Goal: Navigation & Orientation: Find specific page/section

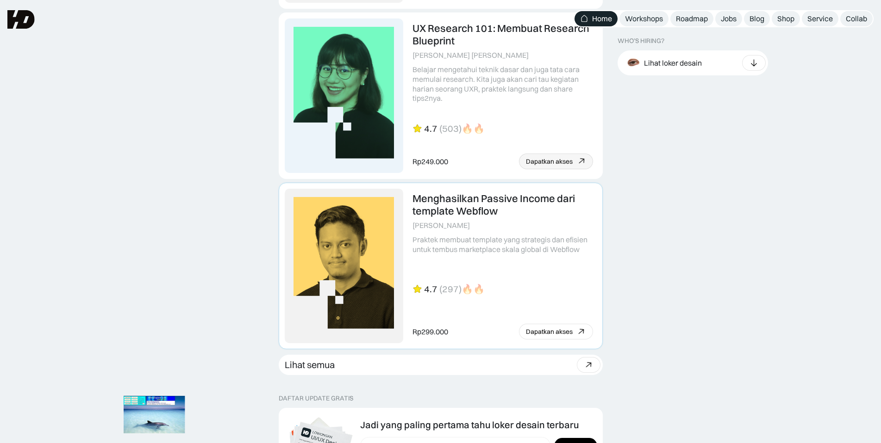
scroll to position [2324, 0]
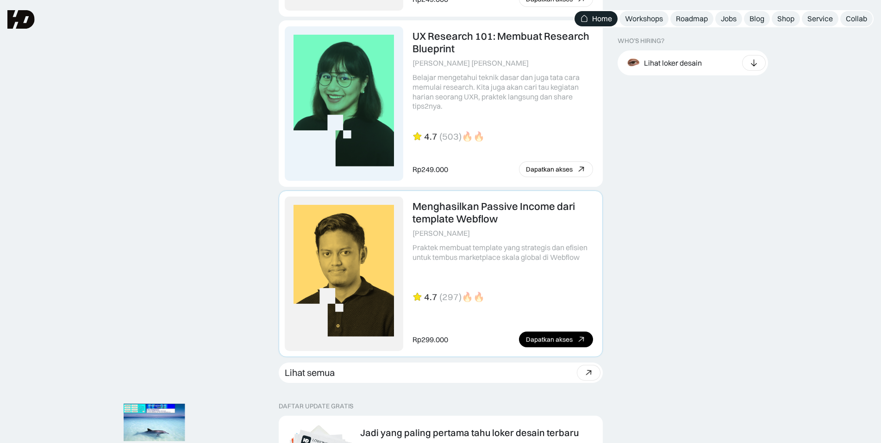
click at [511, 216] on link at bounding box center [440, 274] width 323 height 166
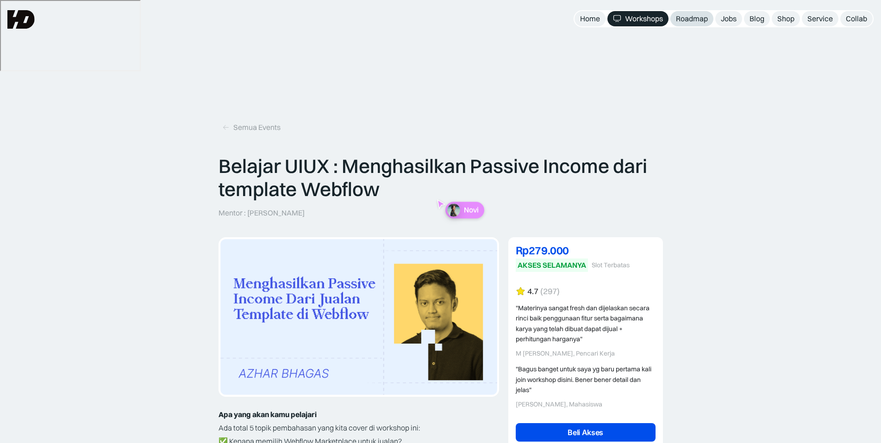
click at [681, 17] on div "Roadmap" at bounding box center [692, 19] width 32 height 10
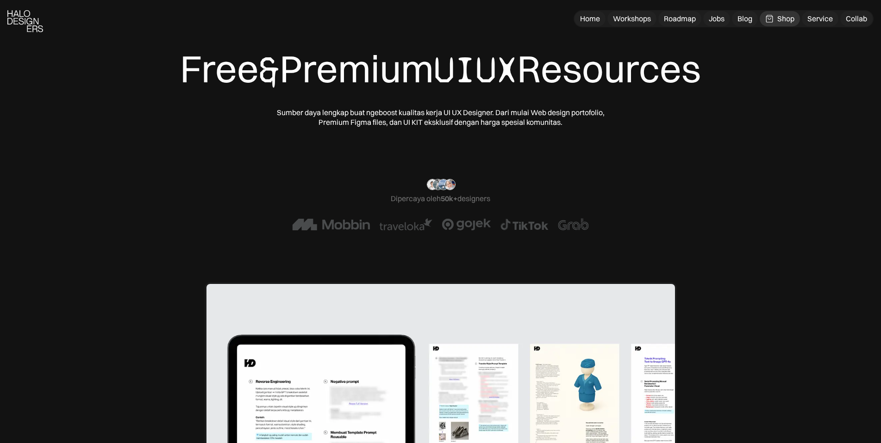
scroll to position [231, 0]
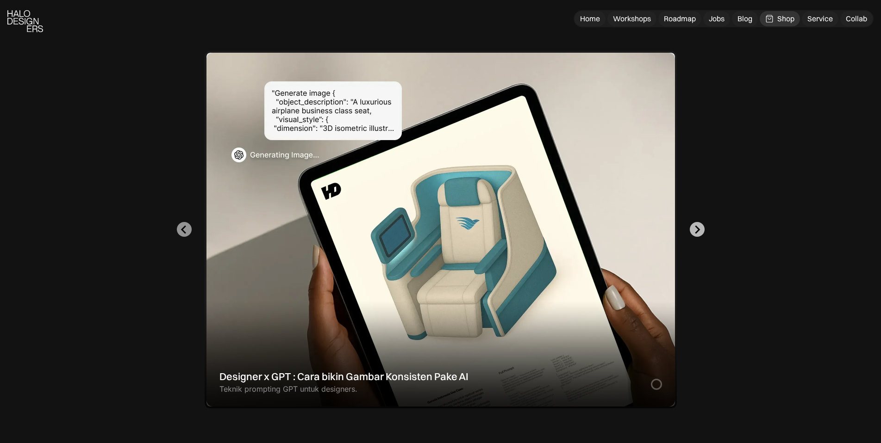
click at [696, 231] on icon "Next slide" at bounding box center [697, 229] width 9 height 9
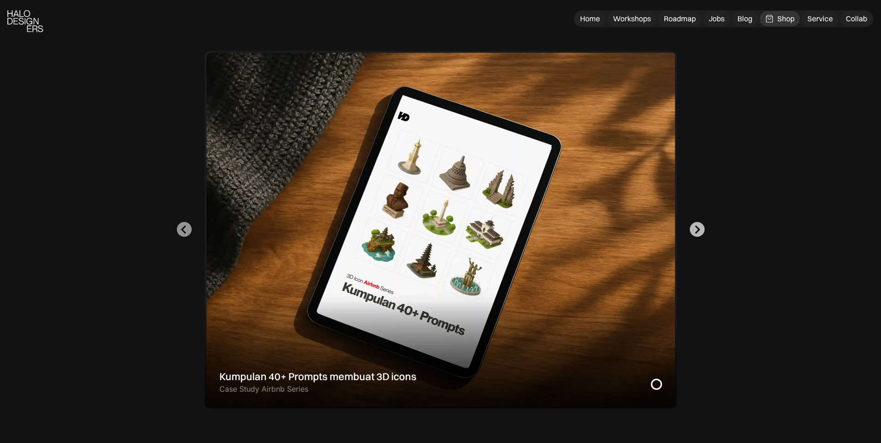
click at [696, 231] on icon "Go to first slide" at bounding box center [697, 229] width 9 height 9
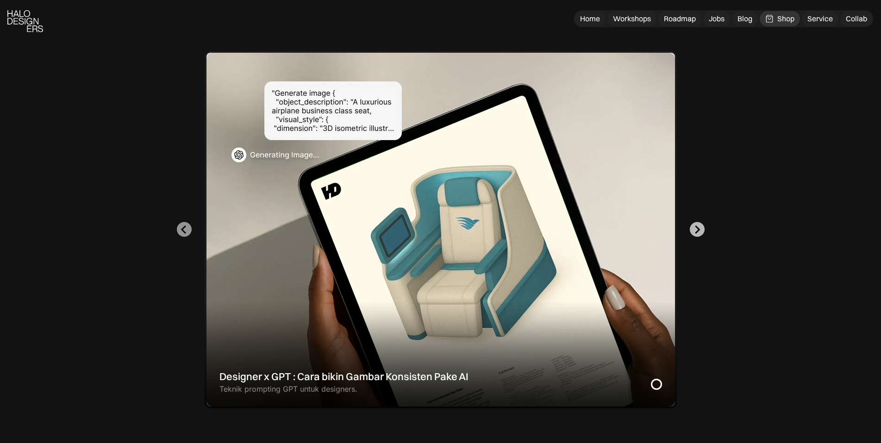
click at [696, 231] on icon "Next slide" at bounding box center [697, 229] width 9 height 9
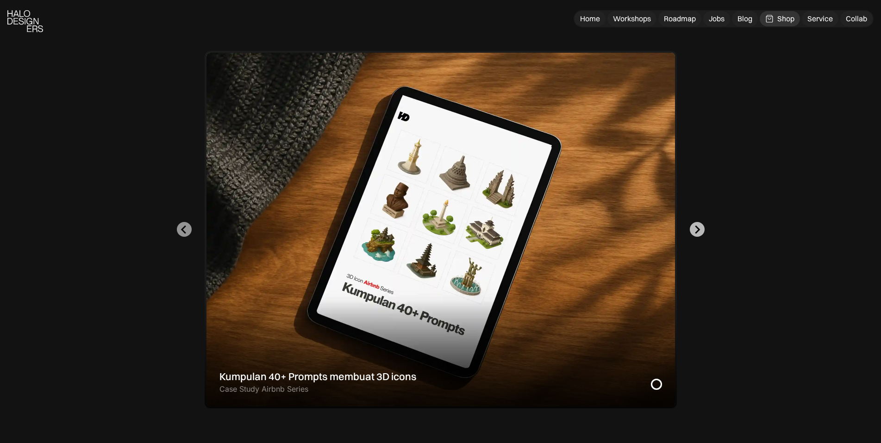
click at [696, 231] on icon "Go to first slide" at bounding box center [697, 229] width 9 height 9
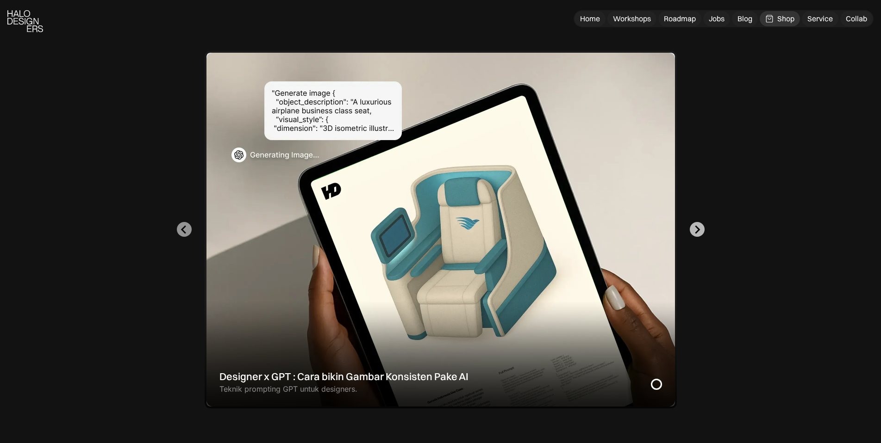
click at [696, 231] on icon "Next slide" at bounding box center [697, 229] width 9 height 9
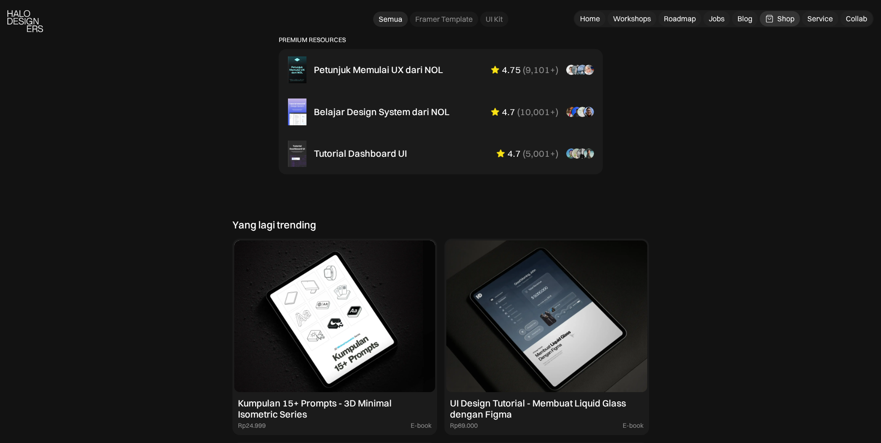
scroll to position [787, 0]
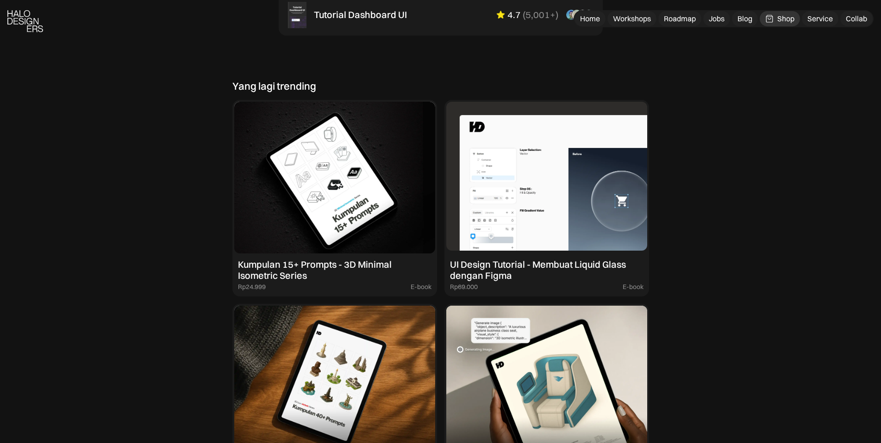
click at [599, 169] on img at bounding box center [546, 178] width 201 height 152
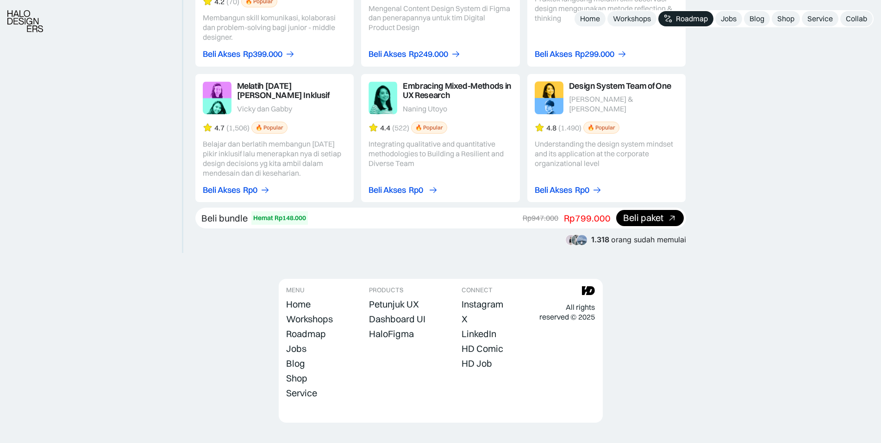
scroll to position [1678, 0]
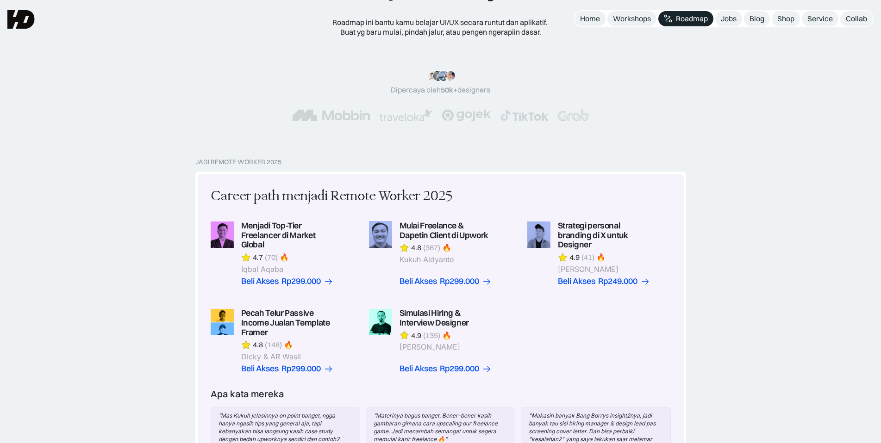
scroll to position [58, 0]
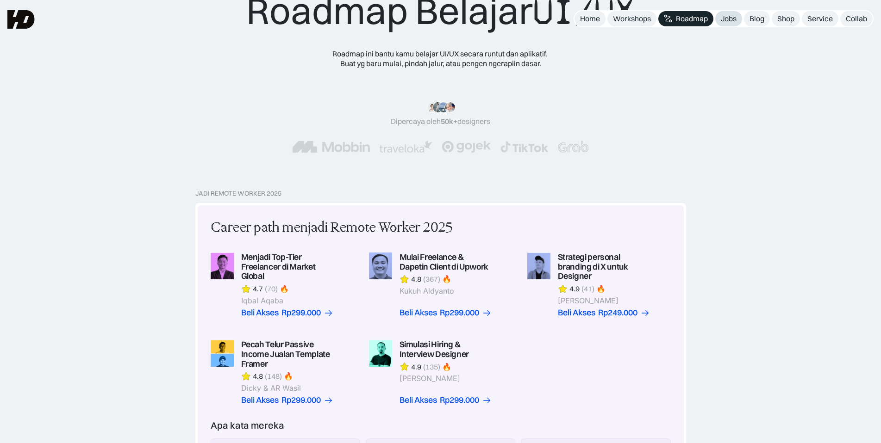
click at [727, 21] on div "Jobs" at bounding box center [729, 19] width 16 height 10
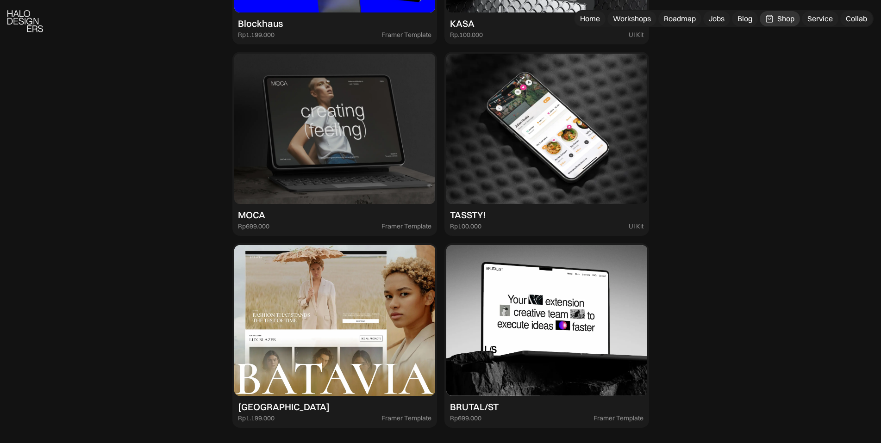
scroll to position [972, 0]
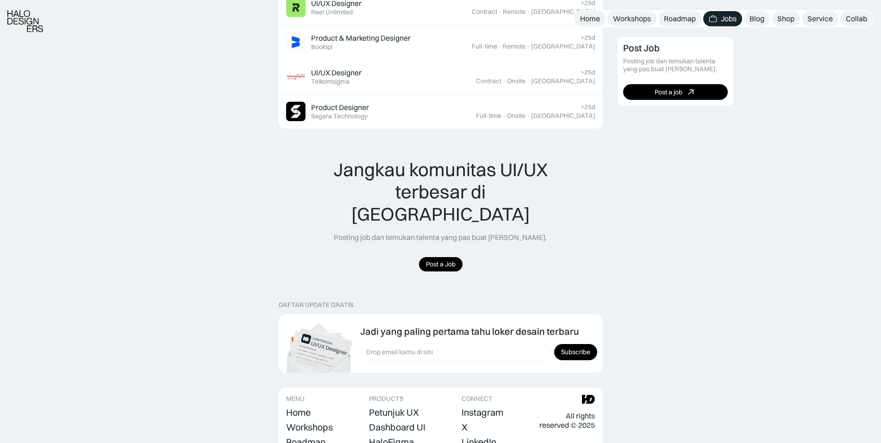
scroll to position [926, 0]
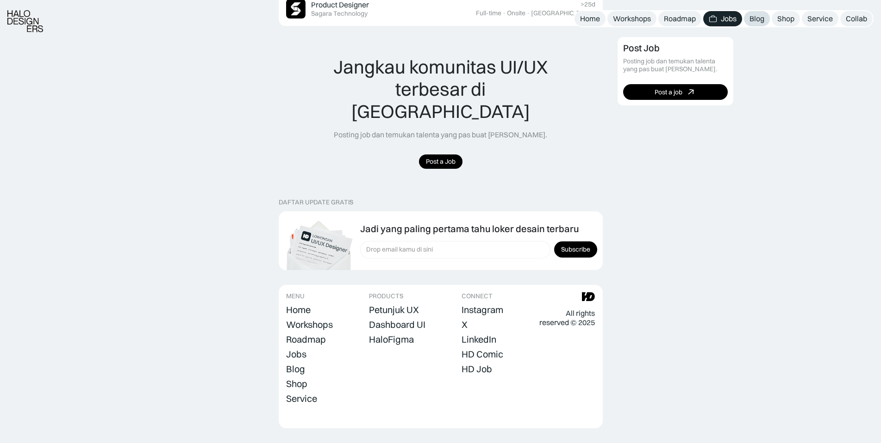
click at [755, 21] on div "Blog" at bounding box center [756, 19] width 15 height 10
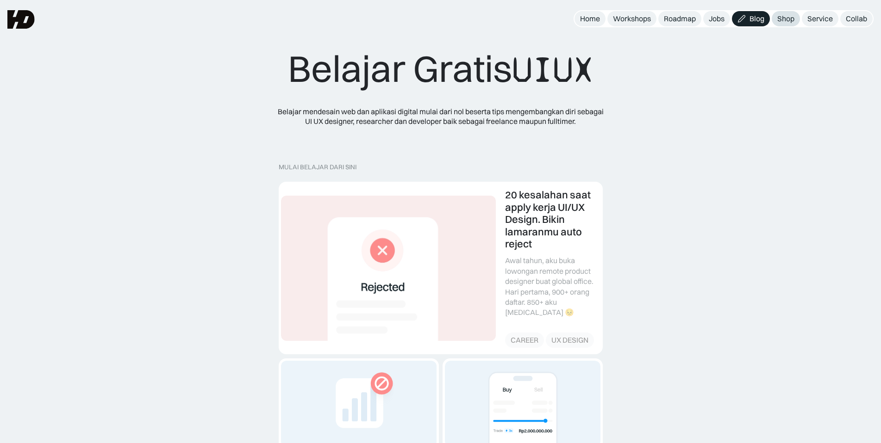
click at [792, 19] on div "Shop" at bounding box center [785, 19] width 17 height 10
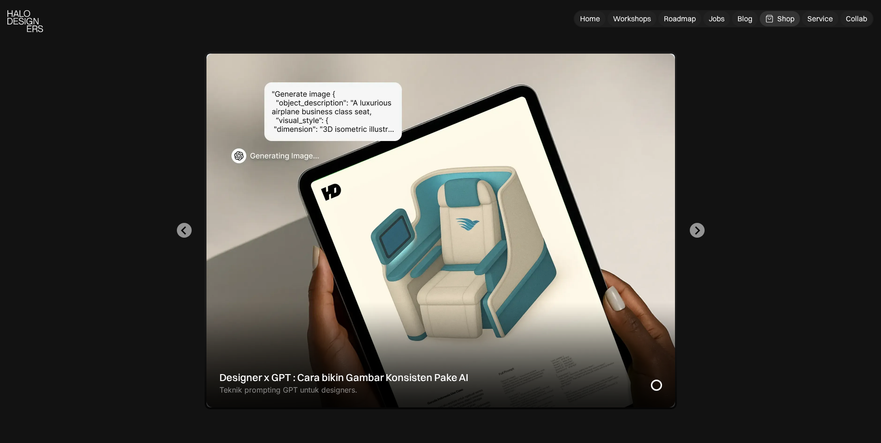
scroll to position [231, 0]
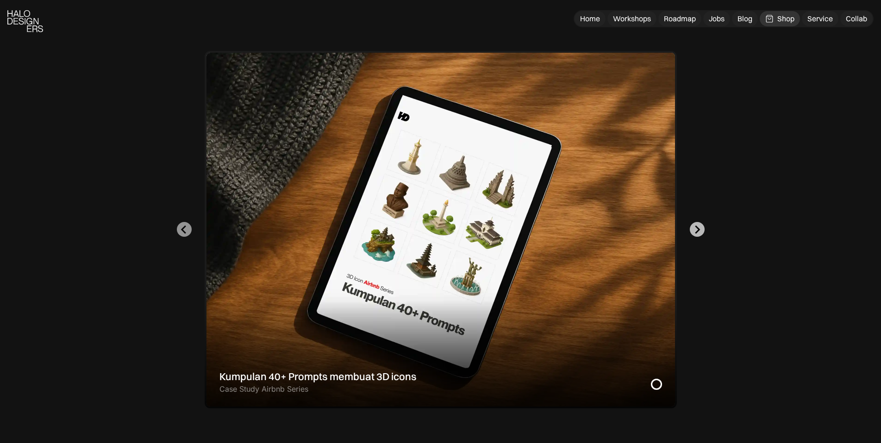
click at [701, 230] on icon "Go to first slide" at bounding box center [697, 229] width 9 height 9
